Goal: Navigation & Orientation: Find specific page/section

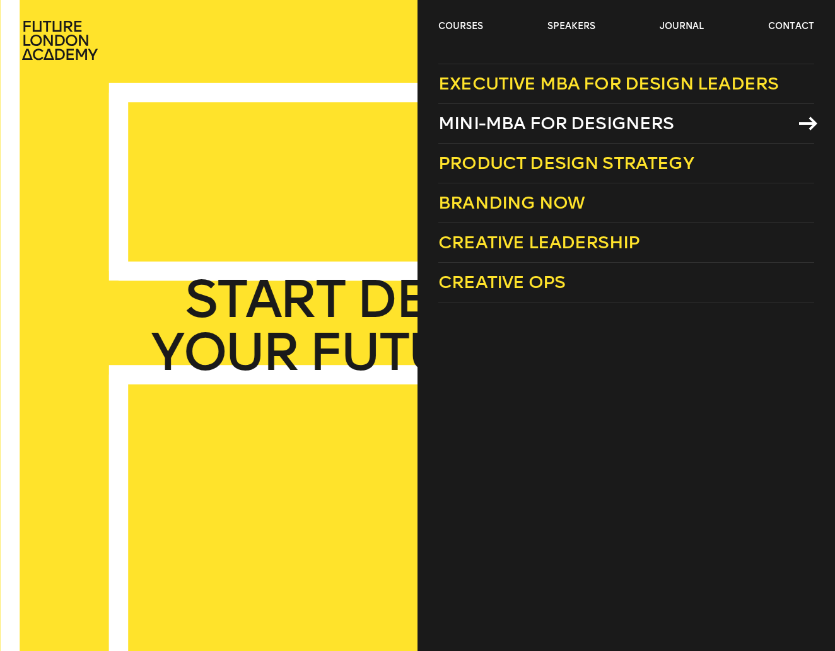
click at [496, 130] on span "Mini-MBA for Designers" at bounding box center [556, 123] width 236 height 21
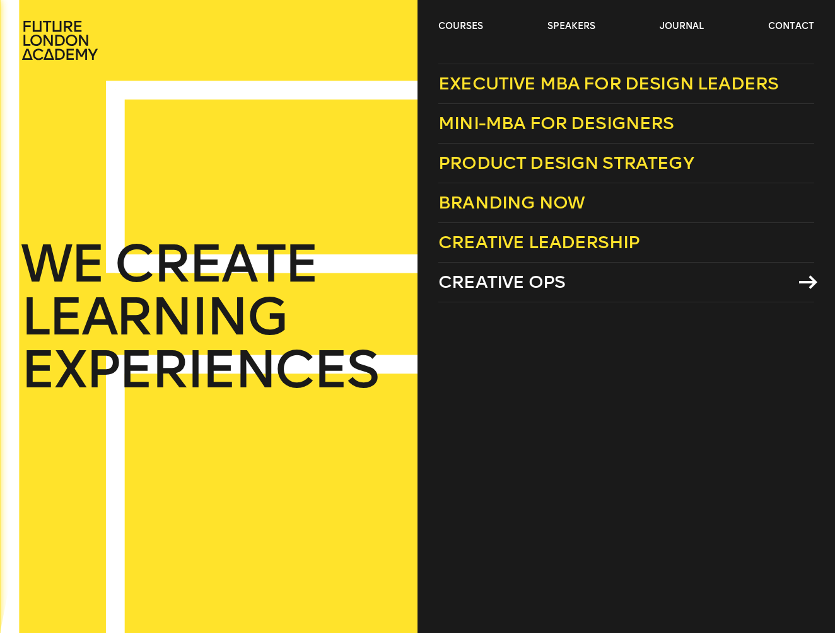
click at [506, 275] on span "Creative Ops" at bounding box center [501, 282] width 127 height 21
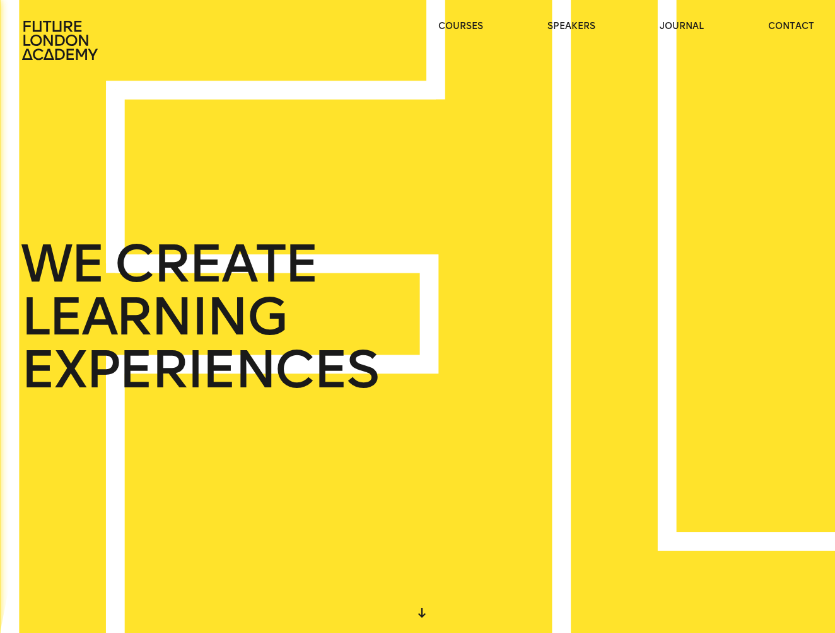
click at [57, 32] on icon at bounding box center [61, 40] width 81 height 40
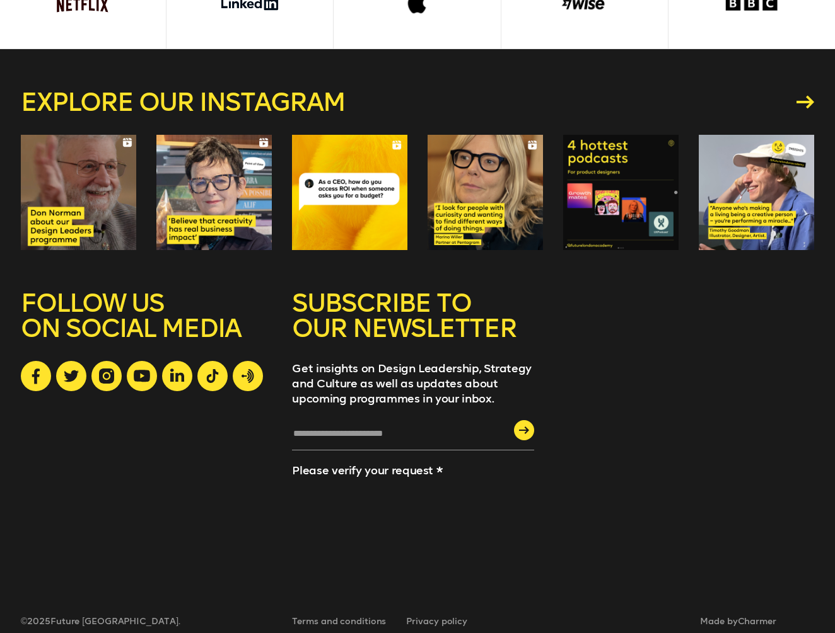
scroll to position [3426, 0]
click at [810, 96] on icon at bounding box center [808, 102] width 18 height 13
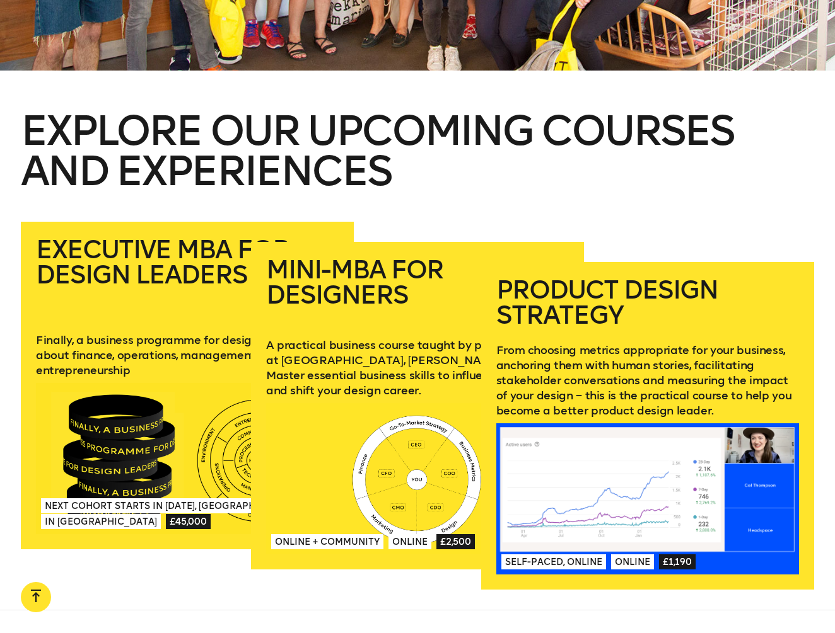
scroll to position [1451, 0]
